Goal: Transaction & Acquisition: Purchase product/service

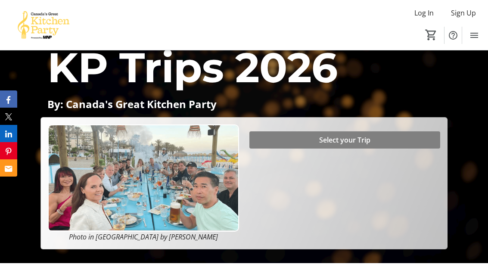
scroll to position [56, 0]
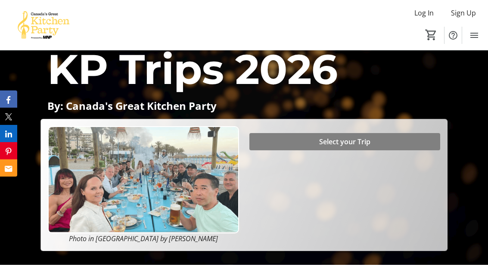
click at [349, 147] on span "Select your Trip" at bounding box center [344, 142] width 51 height 10
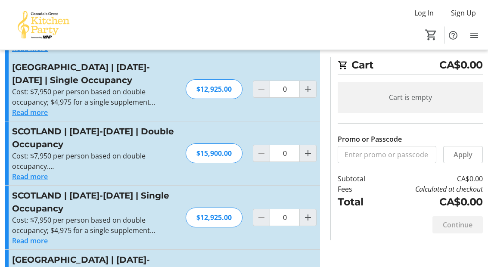
scroll to position [207, 0]
click at [193, 157] on div "$15,900.00" at bounding box center [214, 154] width 57 height 20
click at [203, 155] on div "$15,900.00" at bounding box center [214, 154] width 57 height 20
click at [310, 158] on mat-icon "Increment by one" at bounding box center [308, 153] width 10 height 10
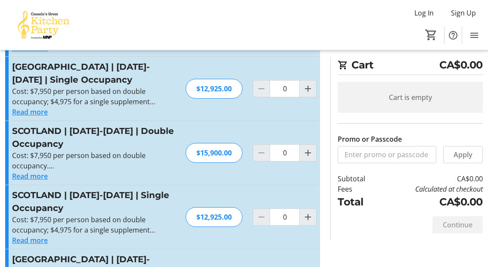
type input "1"
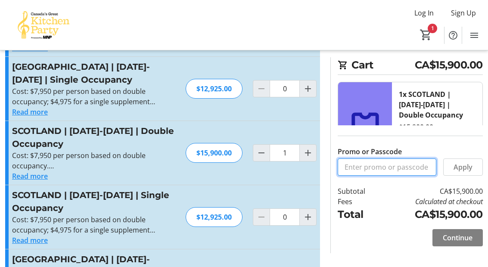
click at [370, 176] on input "Promo or Passcode" at bounding box center [387, 167] width 99 height 17
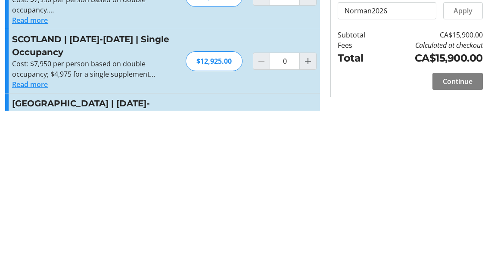
scroll to position [364, 0]
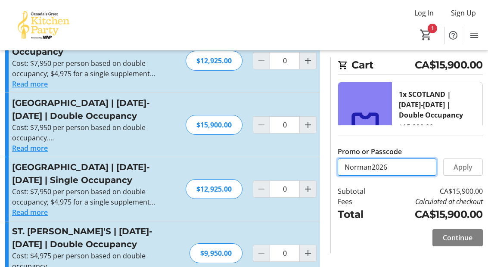
type input "Norman2026"
click at [470, 172] on span "Apply" at bounding box center [463, 167] width 19 height 10
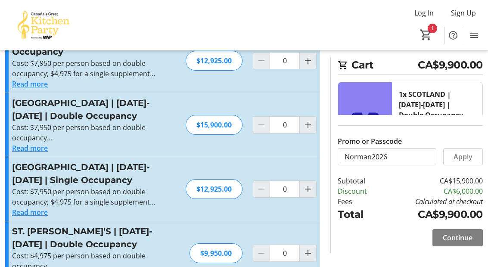
click at [460, 243] on span "Continue" at bounding box center [458, 238] width 30 height 10
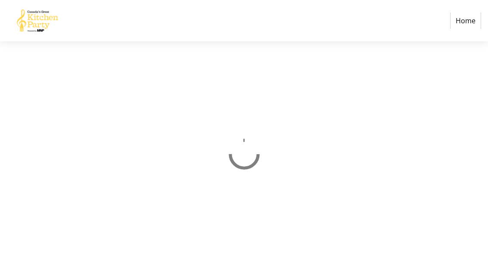
scroll to position [34, 0]
select select "CA"
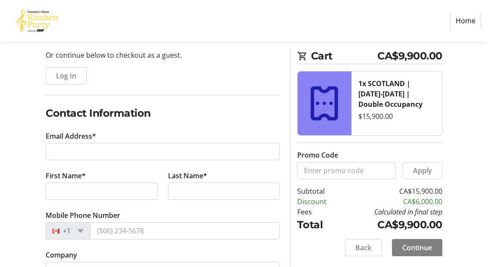
scroll to position [88, 0]
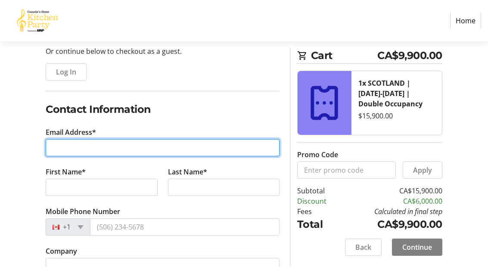
click at [86, 149] on input "Email Address*" at bounding box center [163, 148] width 234 height 17
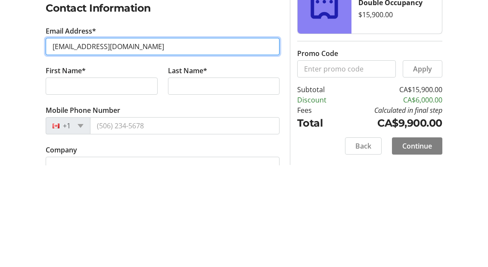
type input "[EMAIL_ADDRESS][DOMAIN_NAME]"
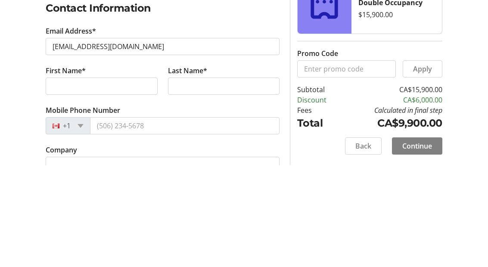
click at [267, 167] on tr-form-field "Last Name*" at bounding box center [224, 187] width 122 height 40
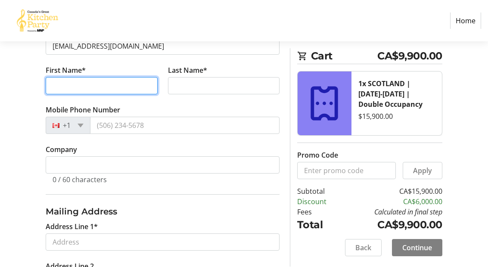
click at [97, 90] on input "First Name*" at bounding box center [102, 85] width 112 height 17
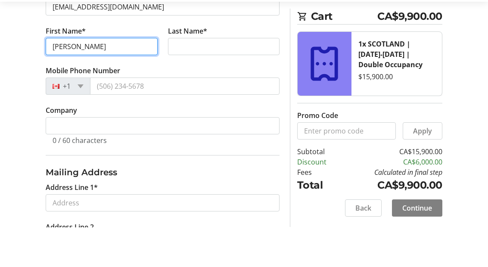
type input "[PERSON_NAME]"
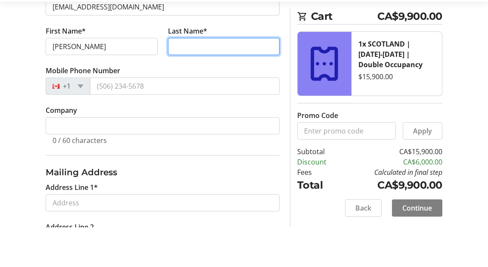
click at [205, 78] on input "Last Name*" at bounding box center [224, 86] width 112 height 17
type input "Beug"
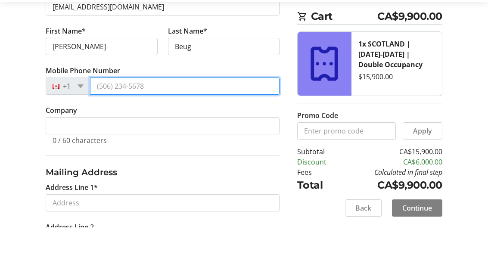
click at [154, 117] on input "Mobile Phone Number" at bounding box center [185, 125] width 190 height 17
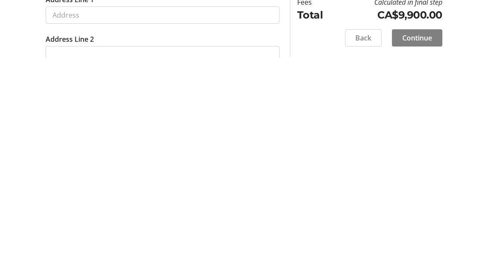
scroll to position [224, 0]
type input "[PHONE_NUMBER]"
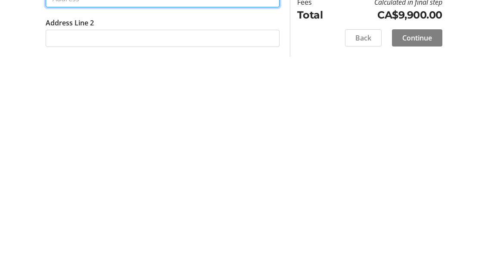
click at [88, 200] on input "Address Line 1*" at bounding box center [163, 208] width 234 height 17
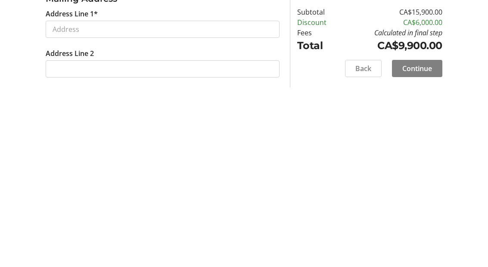
type input "[STREET_ADDRESS]"
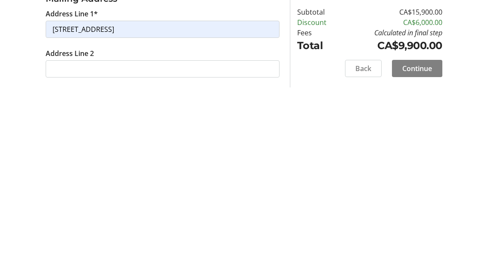
type input "[PERSON_NAME]"
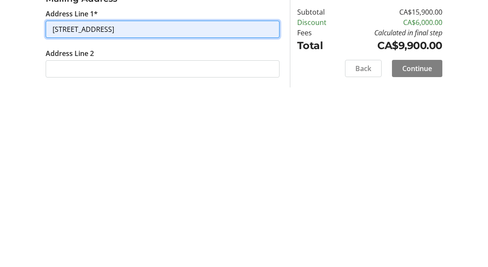
scroll to position [404, 0]
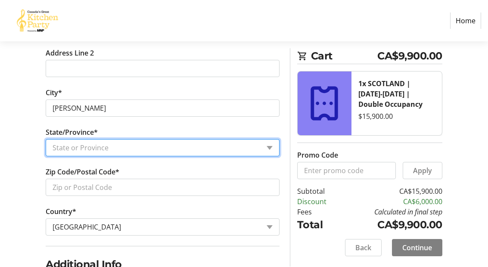
select select "SK"
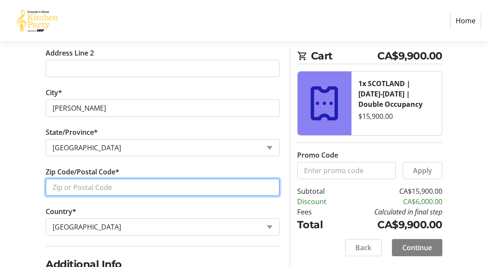
type input "S4V1E8"
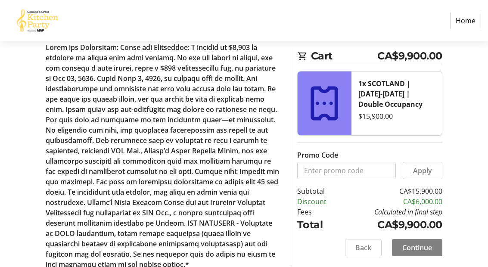
scroll to position [676, 0]
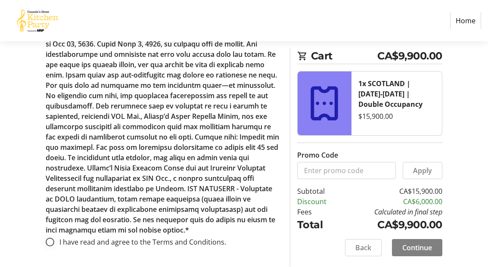
click at [45, 235] on div at bounding box center [50, 242] width 21 height 21
radio input "true"
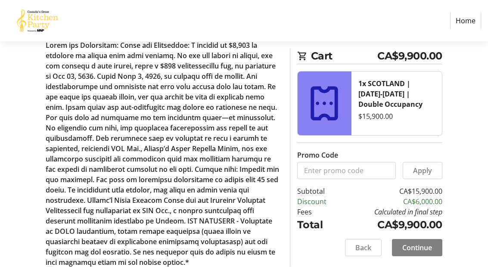
scroll to position [641, 0]
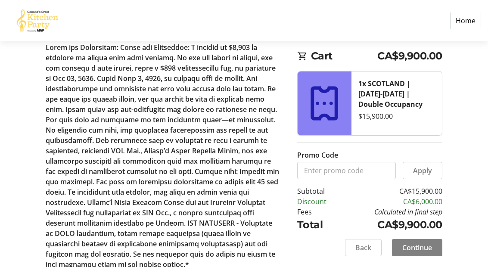
click at [426, 250] on span "Continue" at bounding box center [418, 248] width 30 height 10
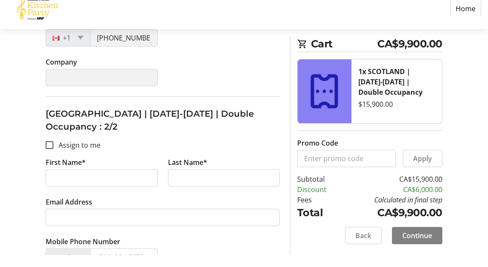
scroll to position [311, 0]
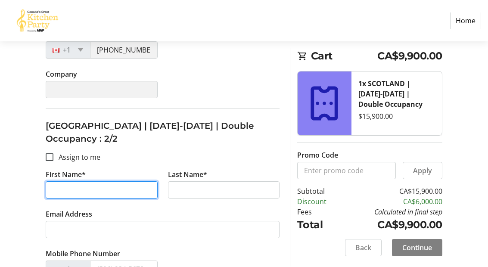
click at [99, 182] on input "First Name*" at bounding box center [102, 190] width 112 height 17
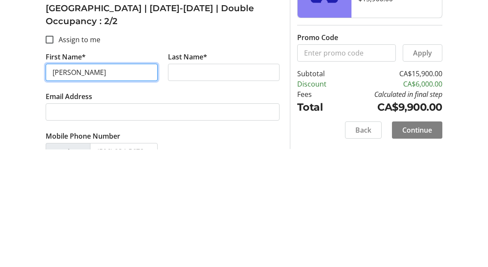
type input "[PERSON_NAME]"
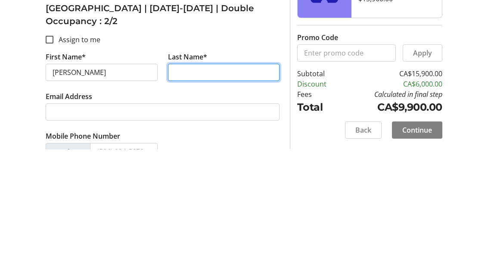
click at [207, 182] on input "Last Name*" at bounding box center [224, 190] width 112 height 17
type input "[PERSON_NAME]"
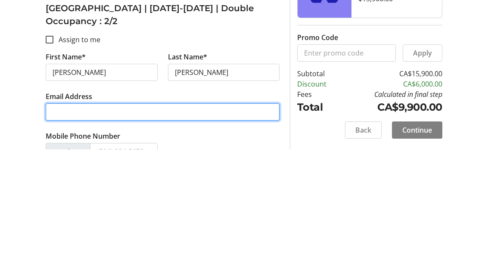
click at [94, 221] on input "Email Address" at bounding box center [163, 229] width 234 height 17
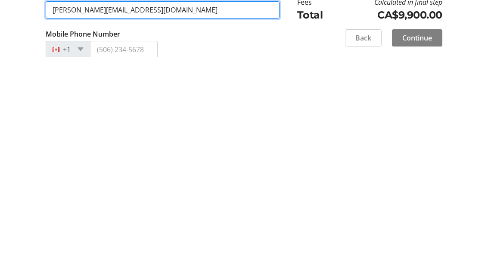
scroll to position [325, 0]
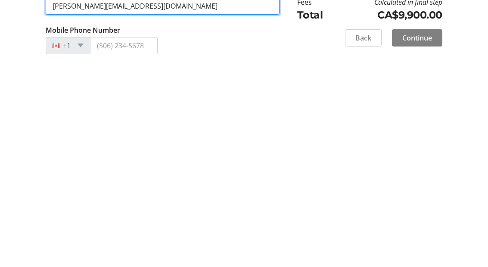
type input "[PERSON_NAME][EMAIL_ADDRESS][DOMAIN_NAME]"
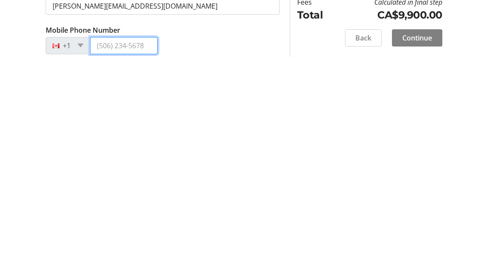
click at [124, 247] on input "Mobile Phone Number" at bounding box center [123, 255] width 67 height 17
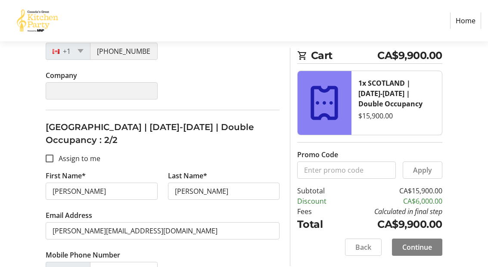
scroll to position [311, 0]
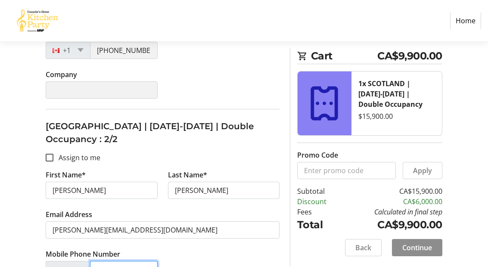
type input "[PHONE_NUMBER]"
click at [424, 254] on span at bounding box center [417, 248] width 50 height 21
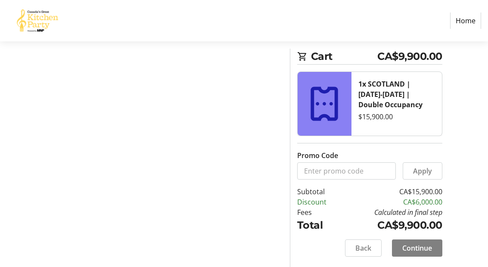
scroll to position [29, 0]
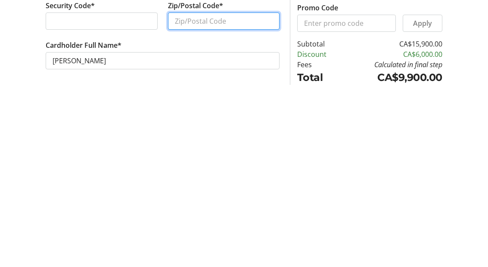
click at [218, 195] on input "Zip/Postal Code*" at bounding box center [224, 203] width 112 height 17
type input "S4V1E8"
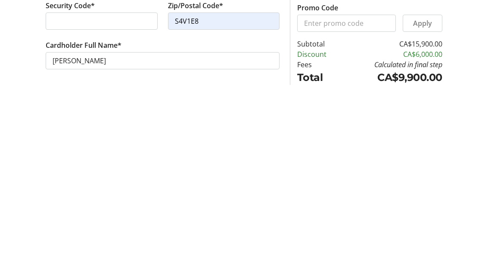
scroll to position [63, 0]
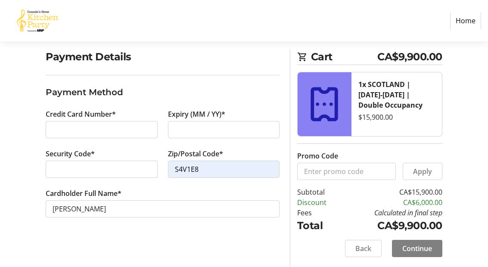
click at [429, 248] on span "Continue" at bounding box center [418, 249] width 30 height 10
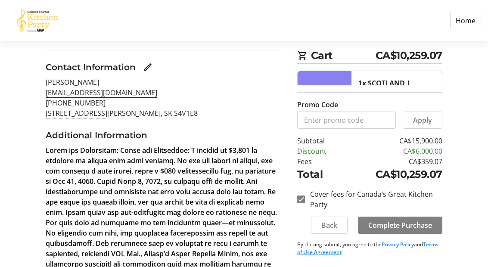
scroll to position [89, 0]
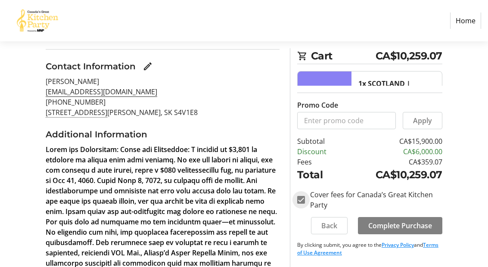
click at [304, 204] on input "Cover fees for Canada’s Great Kitchen Party" at bounding box center [301, 200] width 8 height 8
checkbox input "false"
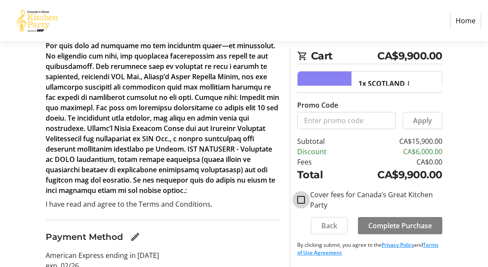
scroll to position [300, 0]
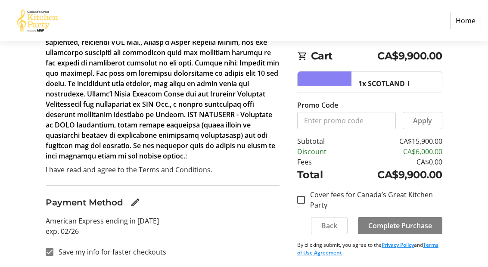
click at [412, 225] on span "Complete Purchase" at bounding box center [401, 226] width 64 height 10
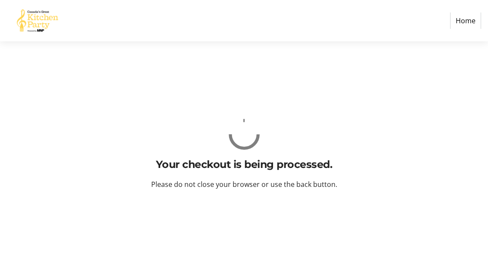
scroll to position [34, 0]
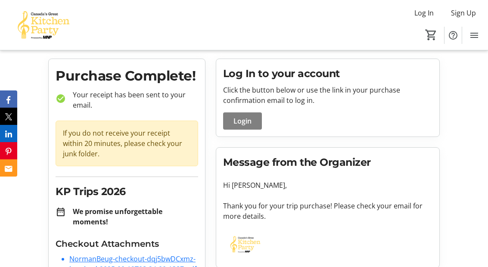
scroll to position [48, 0]
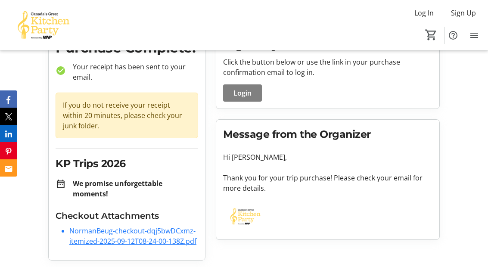
click at [138, 239] on link "NormanBeug-checkout-dqj5bwDCxmz-itemized-2025-09-12T08-24-00-138Z.pdf" at bounding box center [132, 236] width 127 height 20
click at [82, 240] on link "NormanBeug-checkout-dqj5bwDCxmz-itemized-2025-09-12T08-24-00-138Z.pdf" at bounding box center [132, 236] width 127 height 20
click at [482, 166] on tr-checkout-order-details-ui "Purchase Complete! check_circle Your receipt has been sent to your email. If yo…" at bounding box center [244, 149] width 488 height 237
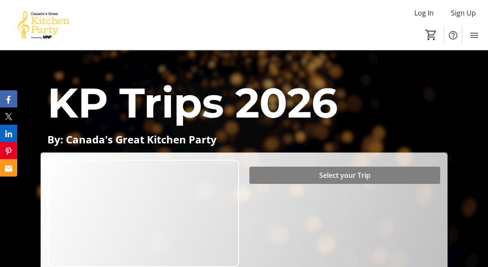
scroll to position [22, 0]
click at [365, 186] on span at bounding box center [345, 175] width 191 height 21
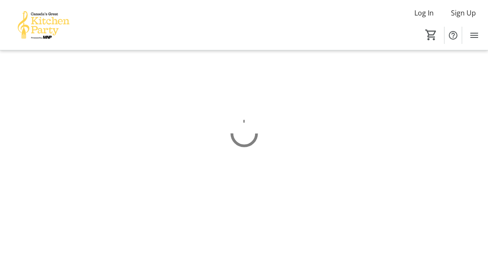
scroll to position [34, 0]
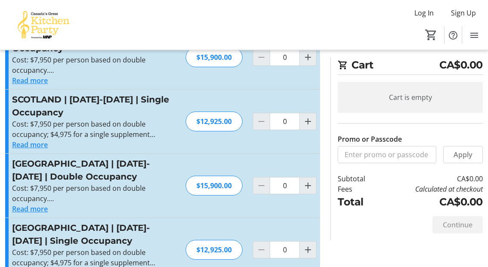
scroll to position [304, 0]
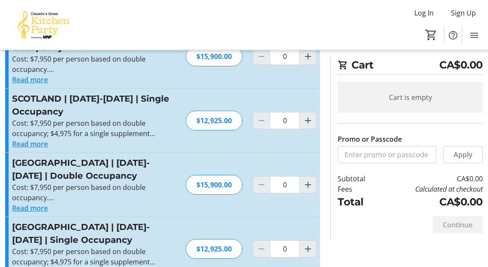
click at [309, 188] on mat-icon "Increment by one" at bounding box center [308, 185] width 10 height 10
type input "1"
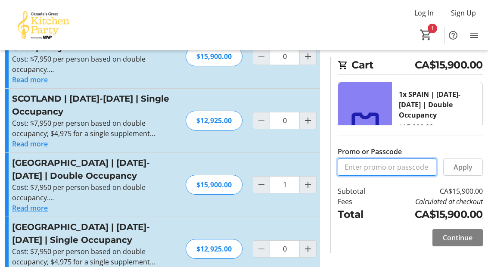
click at [371, 176] on input "Promo or Passcode" at bounding box center [387, 167] width 99 height 17
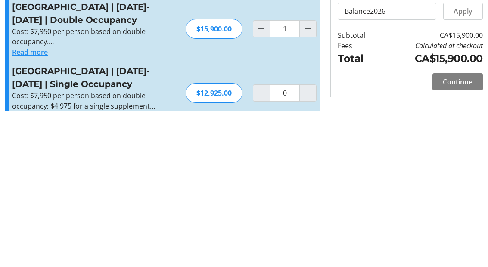
scroll to position [449, 0]
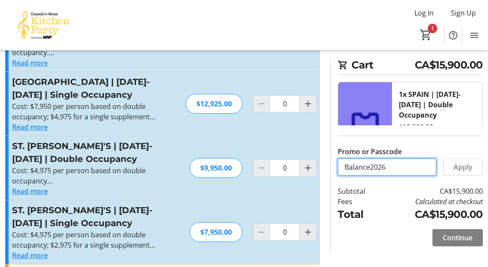
type input "Balance2026"
click at [472, 172] on span "Apply" at bounding box center [463, 167] width 19 height 10
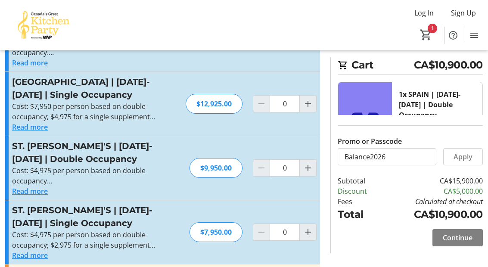
click at [463, 243] on span "Continue" at bounding box center [458, 238] width 30 height 10
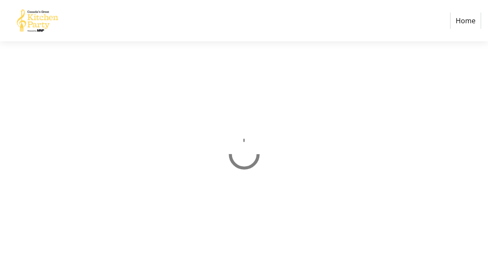
scroll to position [34, 0]
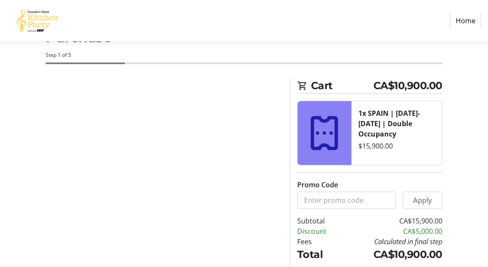
select select "CA"
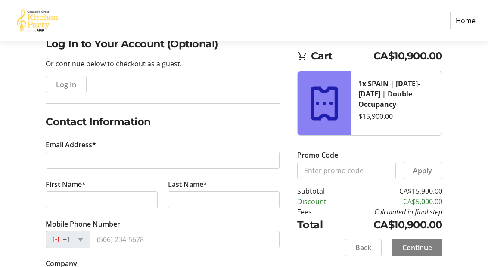
scroll to position [82, 0]
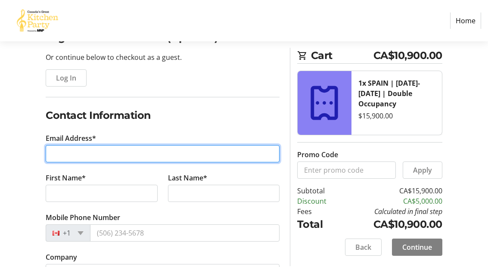
click at [98, 156] on input "Email Address*" at bounding box center [163, 154] width 234 height 17
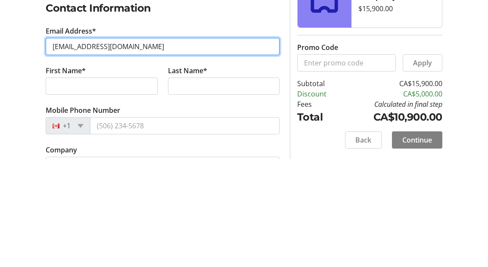
type input "[EMAIL_ADDRESS][DOMAIN_NAME]"
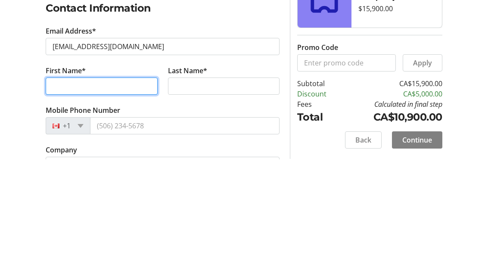
click at [91, 185] on input "First Name*" at bounding box center [102, 193] width 112 height 17
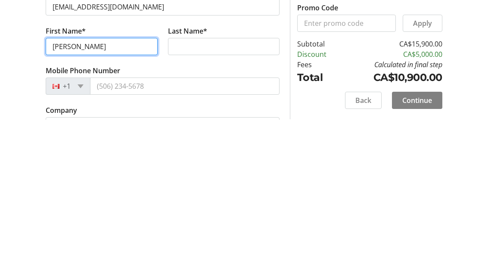
type input "[PERSON_NAME]"
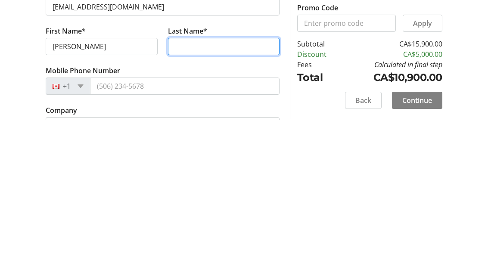
click at [206, 185] on input "Last Name*" at bounding box center [224, 193] width 112 height 17
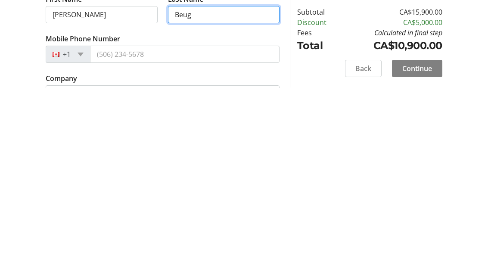
type input "Beug"
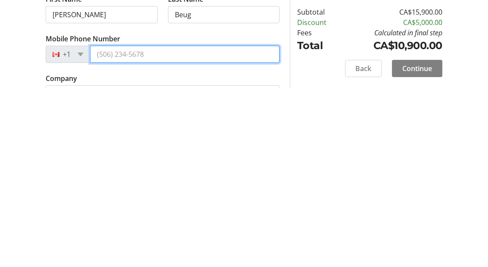
click at [122, 225] on input "Mobile Phone Number" at bounding box center [185, 233] width 190 height 17
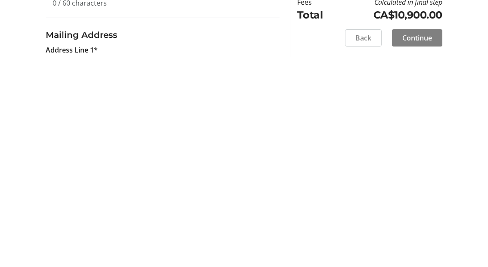
scroll to position [157, 0]
type input "[PHONE_NUMBER]"
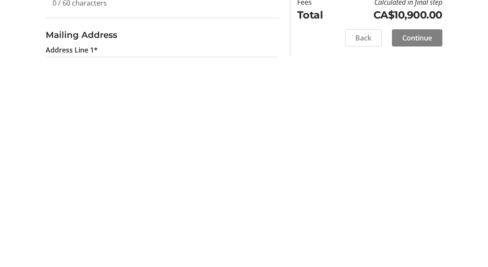
type input "[STREET_ADDRESS]"
type input "[PERSON_NAME]"
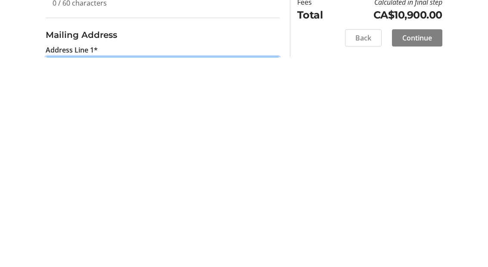
scroll to position [368, 0]
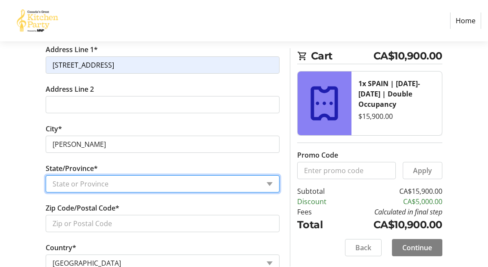
select select "SK"
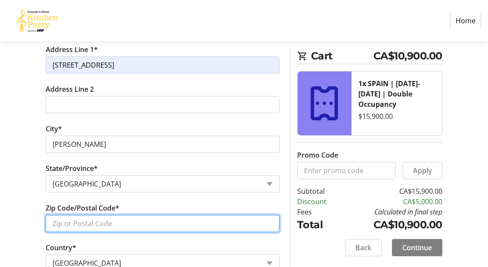
type input "S4V1E8"
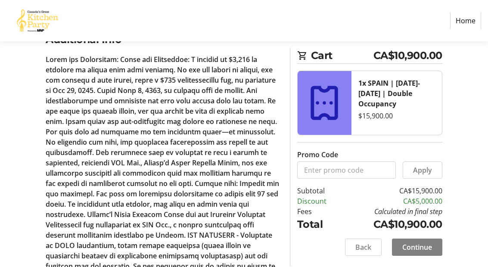
scroll to position [641, 0]
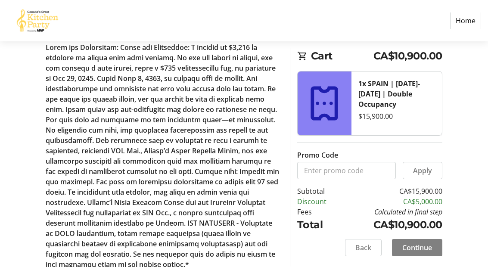
radio input "true"
click at [437, 257] on span at bounding box center [417, 248] width 50 height 21
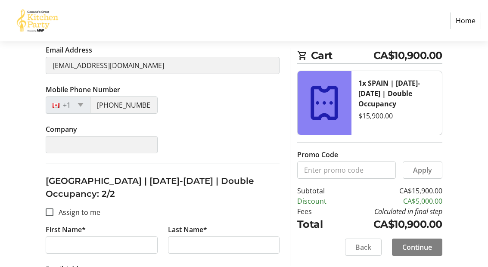
scroll to position [260, 0]
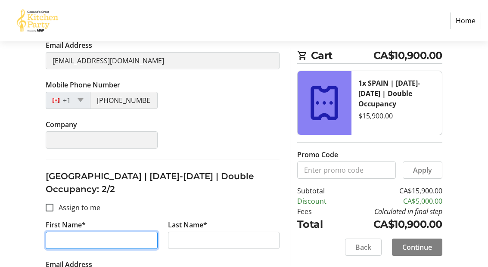
click at [100, 232] on input "First Name*" at bounding box center [102, 240] width 112 height 17
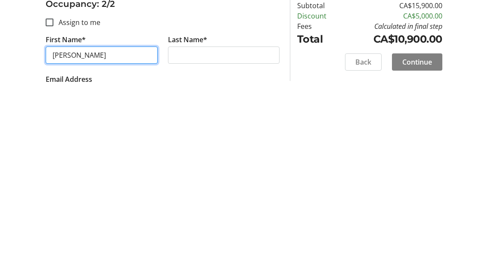
type input "[PERSON_NAME]"
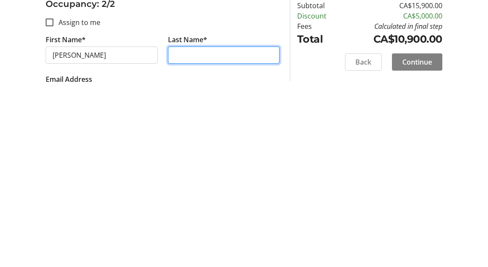
click at [211, 232] on input "Last Name*" at bounding box center [224, 240] width 112 height 17
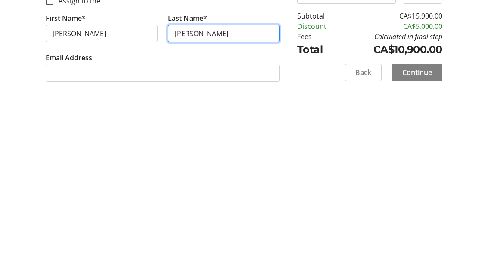
scroll to position [294, 0]
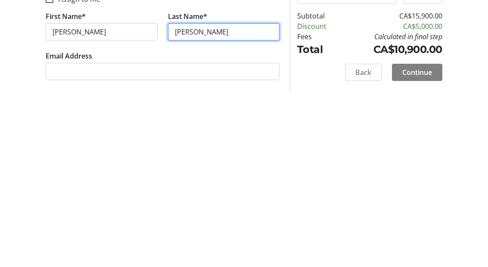
type input "[PERSON_NAME]"
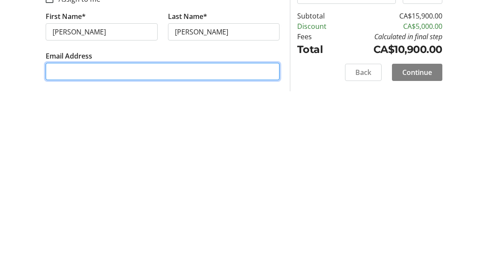
click at [71, 238] on input "Email Address" at bounding box center [163, 246] width 234 height 17
type input "[PERSON_NAME][EMAIL_ADDRESS][DOMAIN_NAME]"
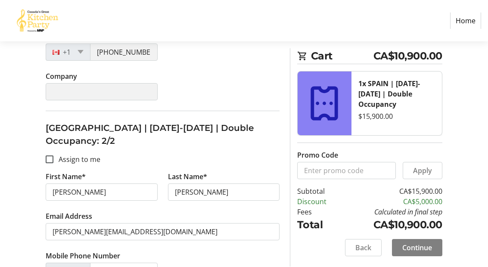
scroll to position [311, 0]
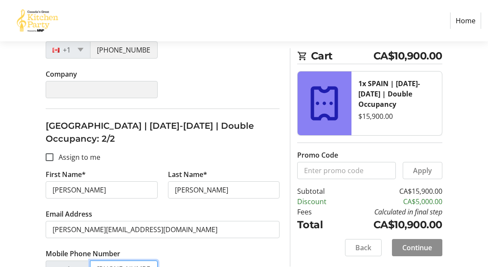
type input "[PHONE_NUMBER]"
click at [425, 250] on span "Continue" at bounding box center [418, 248] width 30 height 10
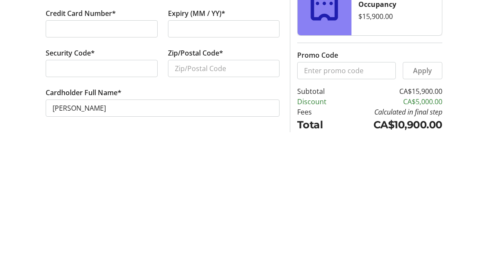
click at [218, 156] on div at bounding box center [224, 164] width 112 height 17
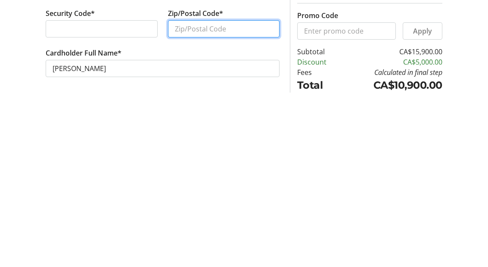
click at [225, 195] on input "Zip/Postal Code*" at bounding box center [224, 203] width 112 height 17
type input "S4V1E8"
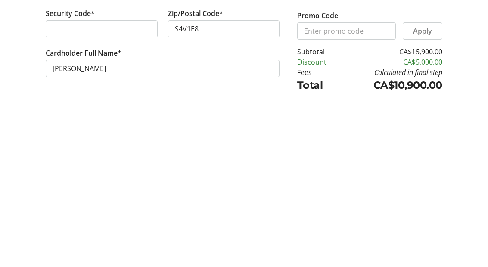
scroll to position [63, 0]
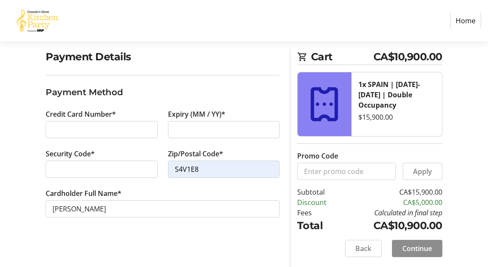
click at [428, 257] on span at bounding box center [417, 248] width 50 height 21
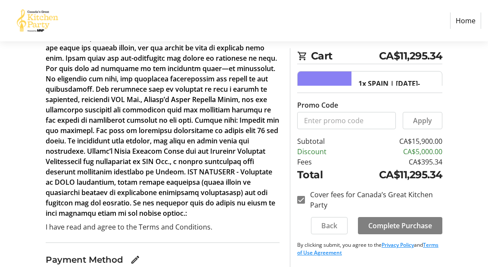
scroll to position [266, 0]
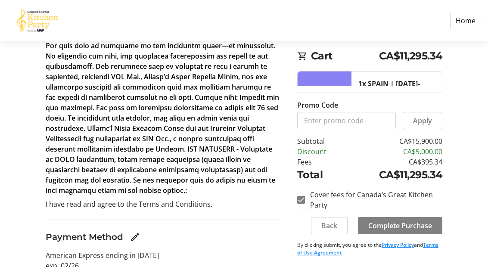
click at [300, 210] on div at bounding box center [301, 200] width 21 height 21
click at [299, 204] on input "Cover fees for Canada’s Great Kitchen Party" at bounding box center [301, 200] width 8 height 8
click at [301, 204] on input "Cover fees for Canada’s Great Kitchen Party" at bounding box center [301, 200] width 8 height 8
checkbox input "false"
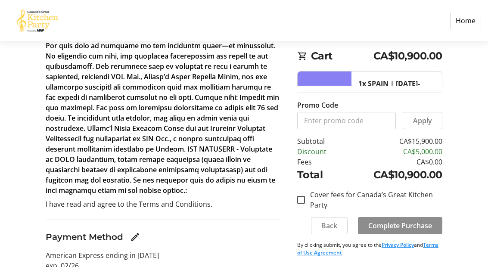
click at [414, 231] on span "Complete Purchase" at bounding box center [401, 226] width 64 height 10
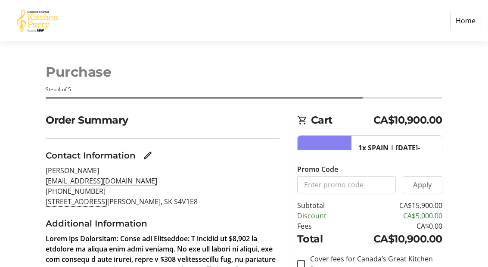
scroll to position [34, 0]
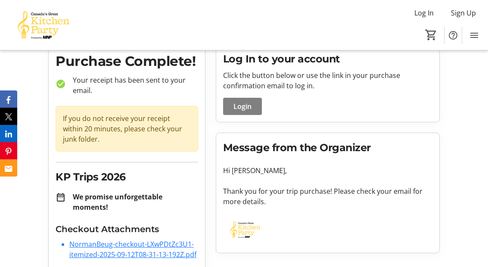
scroll to position [48, 0]
